Goal: Task Accomplishment & Management: Complete application form

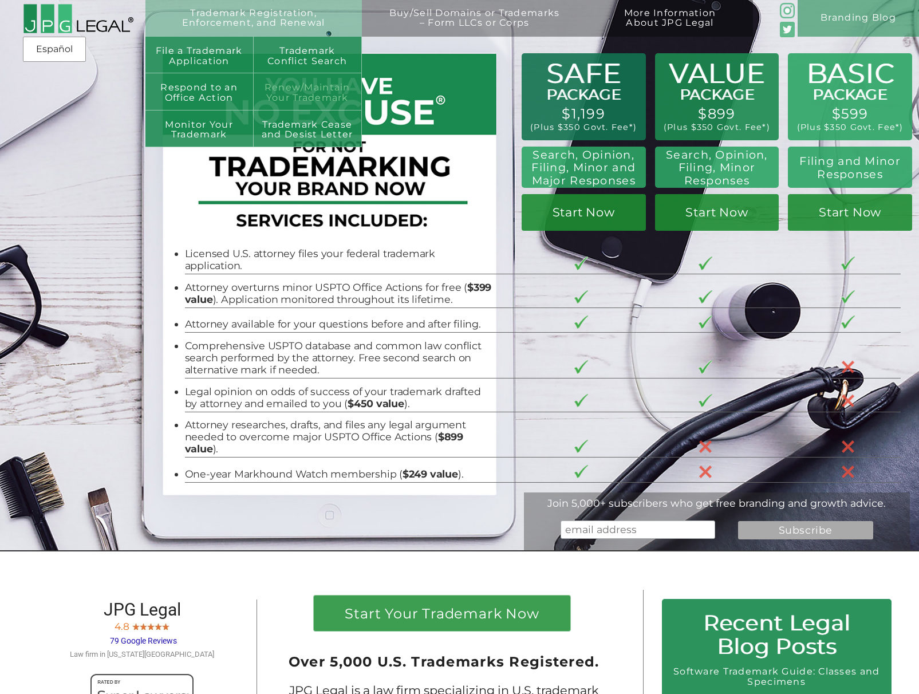
click at [275, 81] on link "Renew/Maintain Your Trademark" at bounding box center [308, 91] width 108 height 37
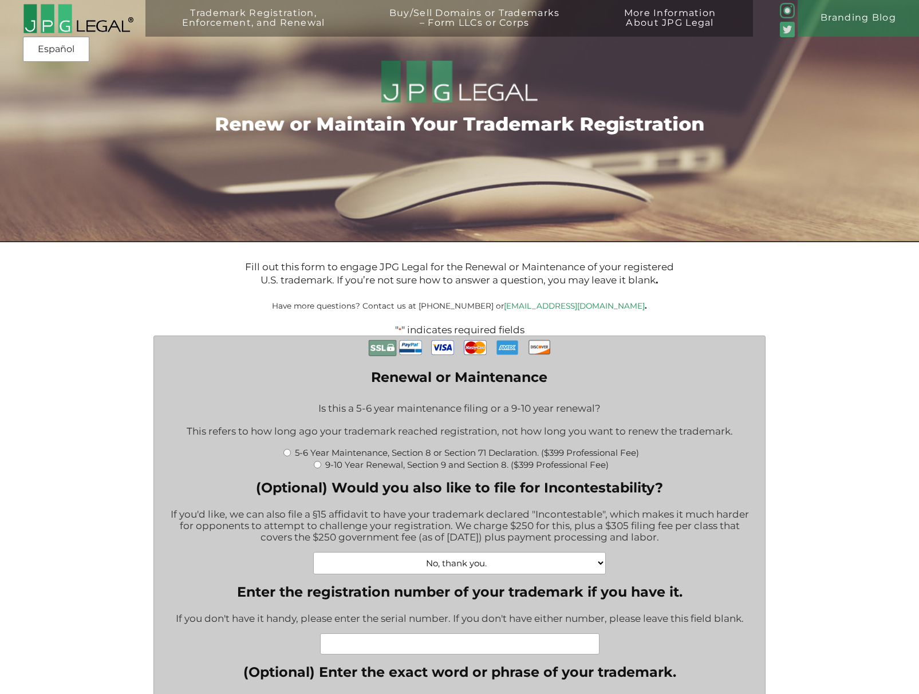
scroll to position [314, 0]
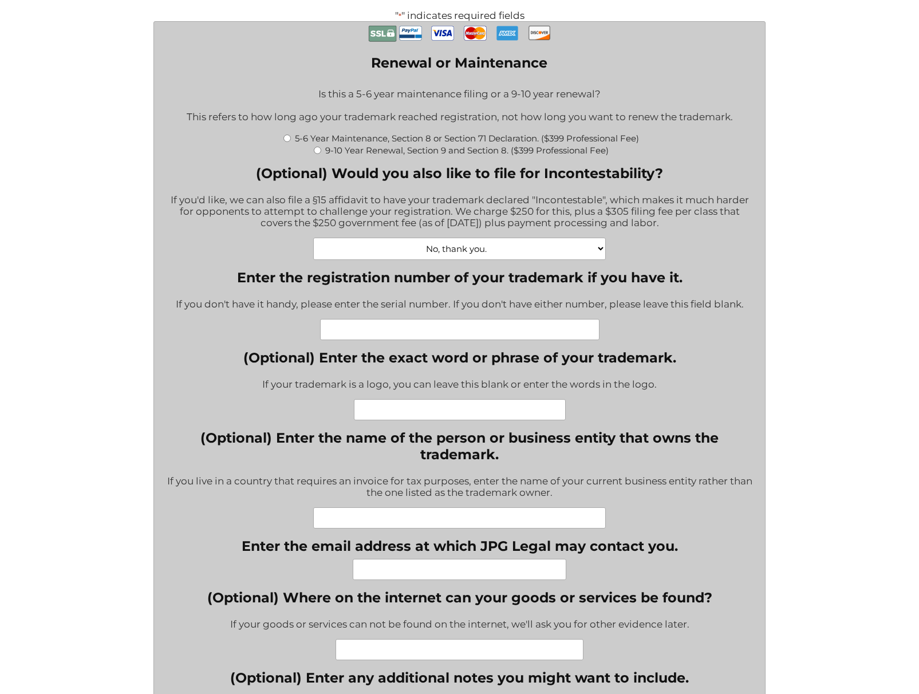
click at [286, 138] on input "5-6 Year Maintenance, Section 8 or Section 71 Declaration. ($399 Professional F…" at bounding box center [286, 138] width 7 height 7
radio input "true"
type input "$774.00"
